Goal: Task Accomplishment & Management: Manage account settings

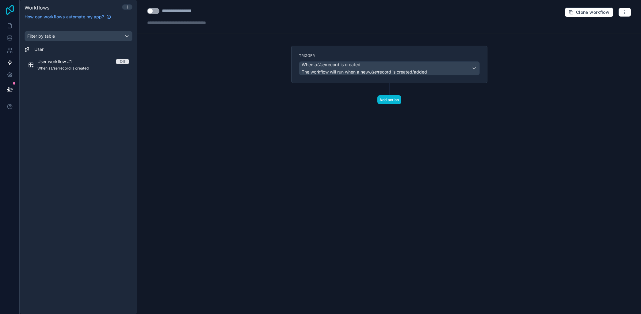
click at [13, 8] on icon at bounding box center [10, 10] width 8 height 10
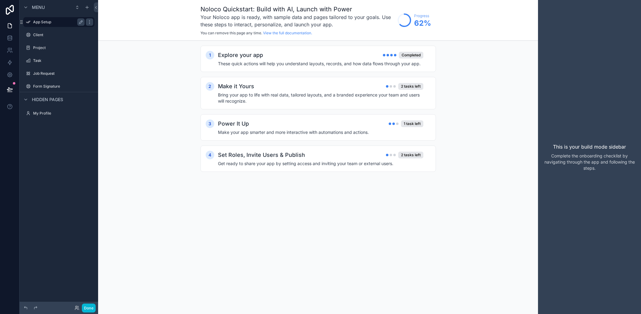
click at [39, 23] on label "App Setup" at bounding box center [57, 22] width 49 height 5
click at [39, 35] on label "Client" at bounding box center [57, 34] width 49 height 5
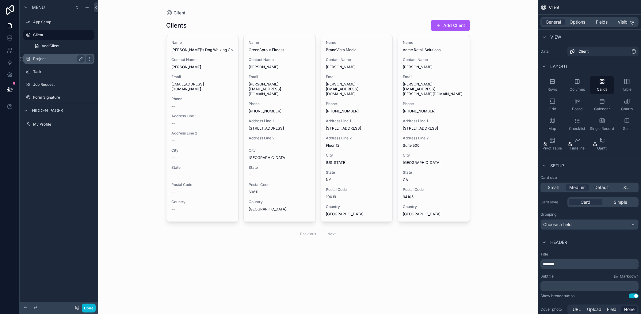
click at [41, 59] on label "Project" at bounding box center [57, 58] width 49 height 5
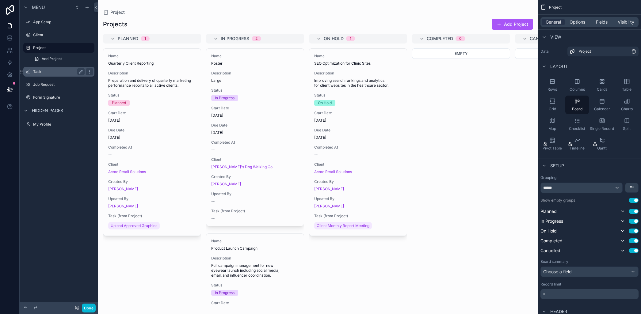
click at [38, 72] on label "Task" at bounding box center [57, 71] width 49 height 5
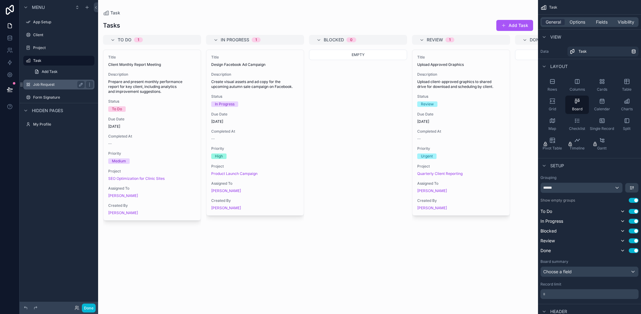
click at [46, 84] on label "Job Request" at bounding box center [57, 84] width 49 height 5
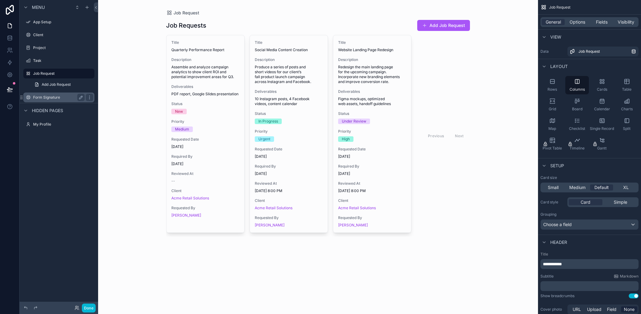
click at [47, 98] on label "Form Signature" at bounding box center [57, 97] width 49 height 5
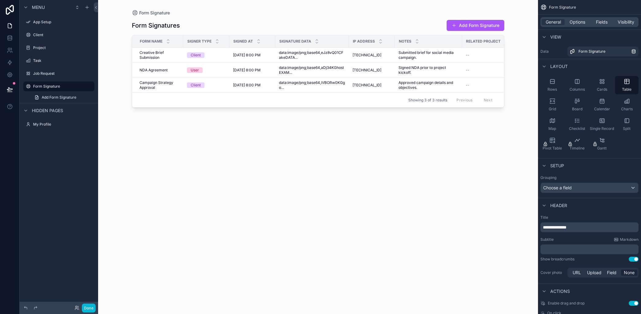
click at [51, 108] on span "Hidden pages" at bounding box center [47, 111] width 31 height 6
click at [41, 124] on label "My Profile" at bounding box center [57, 124] width 49 height 5
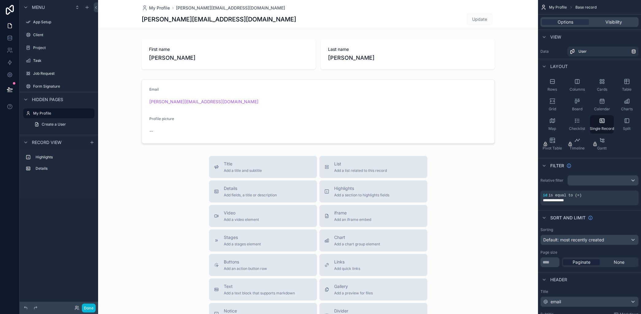
click at [228, 187] on div "scrollable content" at bounding box center [318, 211] width 440 height 423
click at [229, 190] on span "Details" at bounding box center [250, 188] width 53 height 6
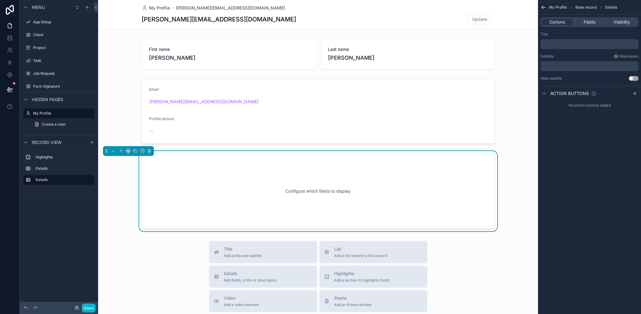
scroll to position [34, 0]
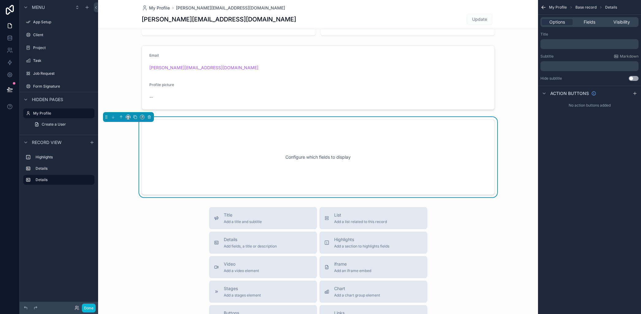
click at [566, 44] on p "﻿" at bounding box center [590, 44] width 94 height 5
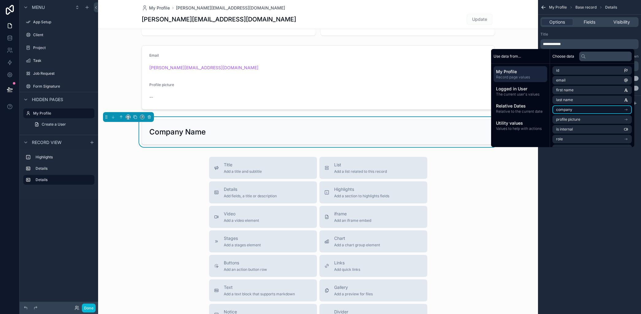
click at [564, 110] on span "company" at bounding box center [564, 109] width 16 height 5
click at [584, 44] on p "**********" at bounding box center [590, 44] width 94 height 5
click at [515, 90] on span "Logged in User" at bounding box center [520, 89] width 49 height 6
click at [584, 196] on div "**********" at bounding box center [589, 157] width 103 height 314
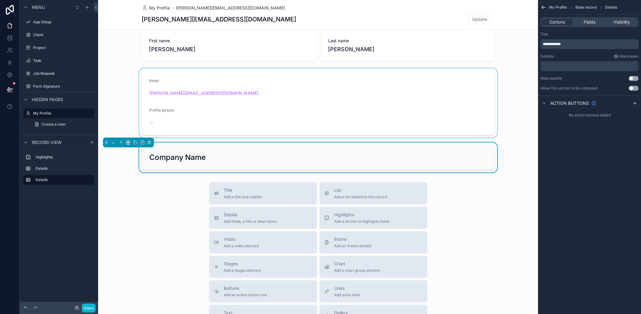
scroll to position [0, 0]
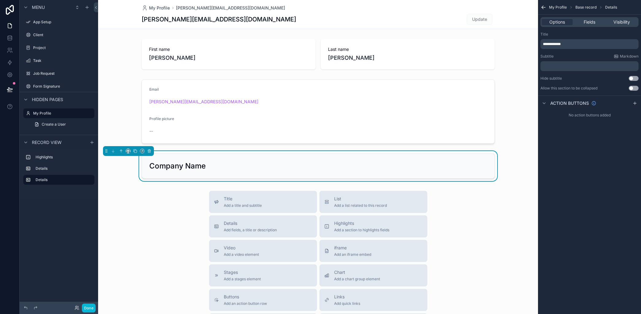
click at [179, 168] on h2 "Company Name" at bounding box center [177, 166] width 56 height 10
click at [590, 21] on span "Fields" at bounding box center [590, 22] width 12 height 6
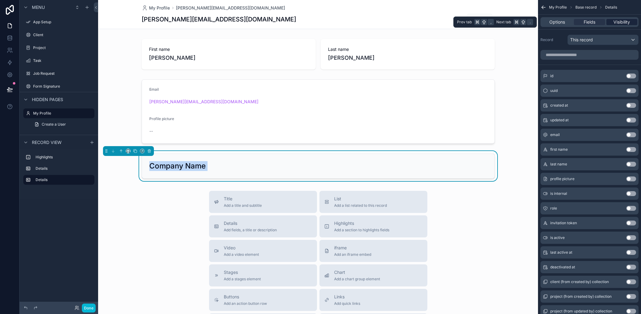
click at [619, 22] on span "Visibility" at bounding box center [621, 22] width 17 height 6
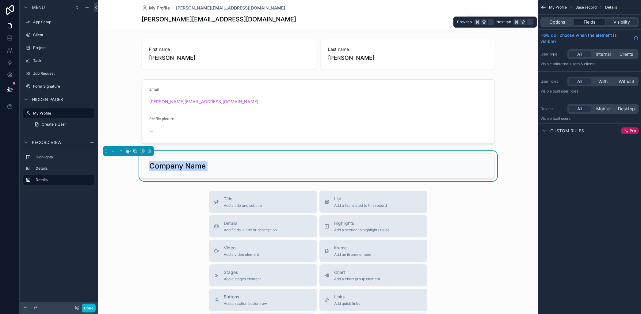
click at [590, 21] on span "Fields" at bounding box center [590, 22] width 12 height 6
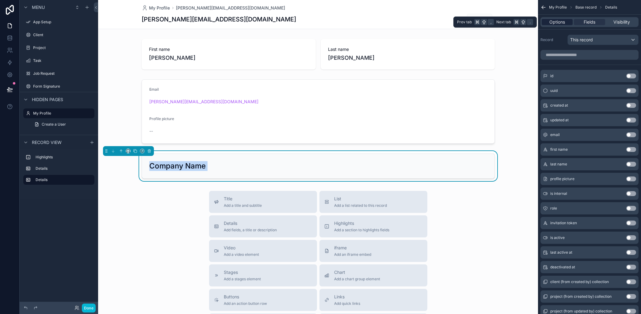
click at [561, 21] on span "Options" at bounding box center [557, 22] width 16 height 6
